Goal: Find specific page/section: Find specific page/section

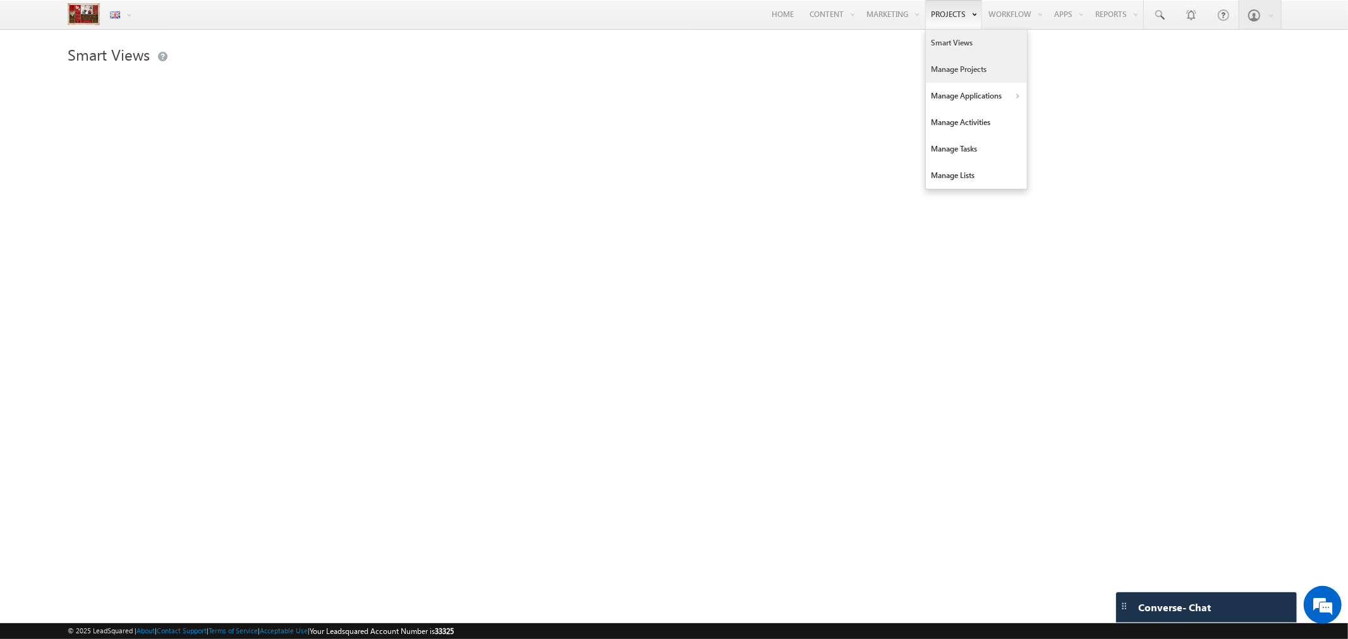
click at [955, 76] on link "Manage Projects" at bounding box center [976, 69] width 101 height 27
